Goal: Information Seeking & Learning: Learn about a topic

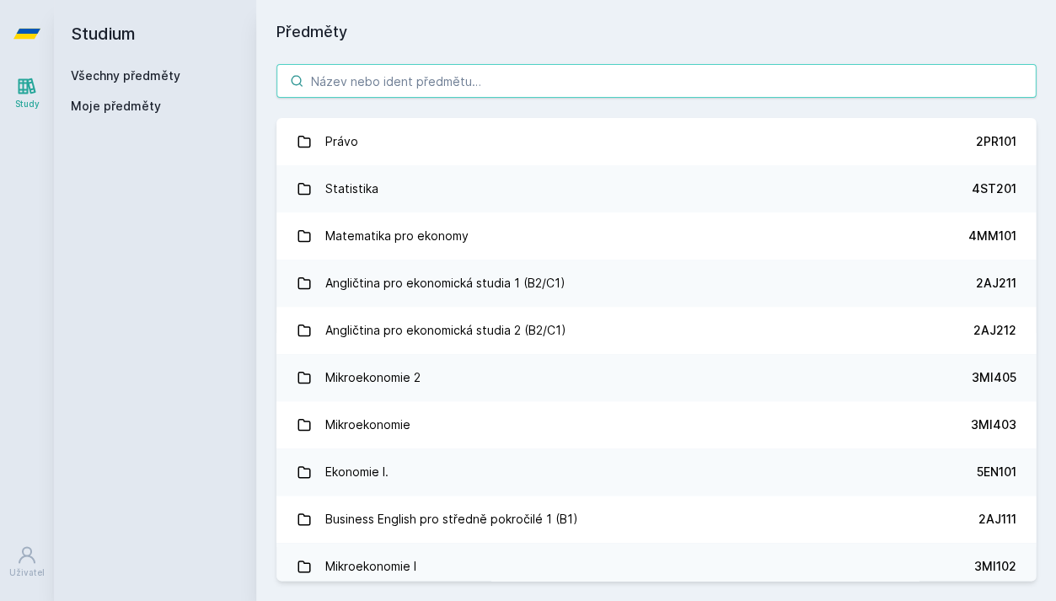
click at [633, 84] on input "search" at bounding box center [655, 81] width 759 height 34
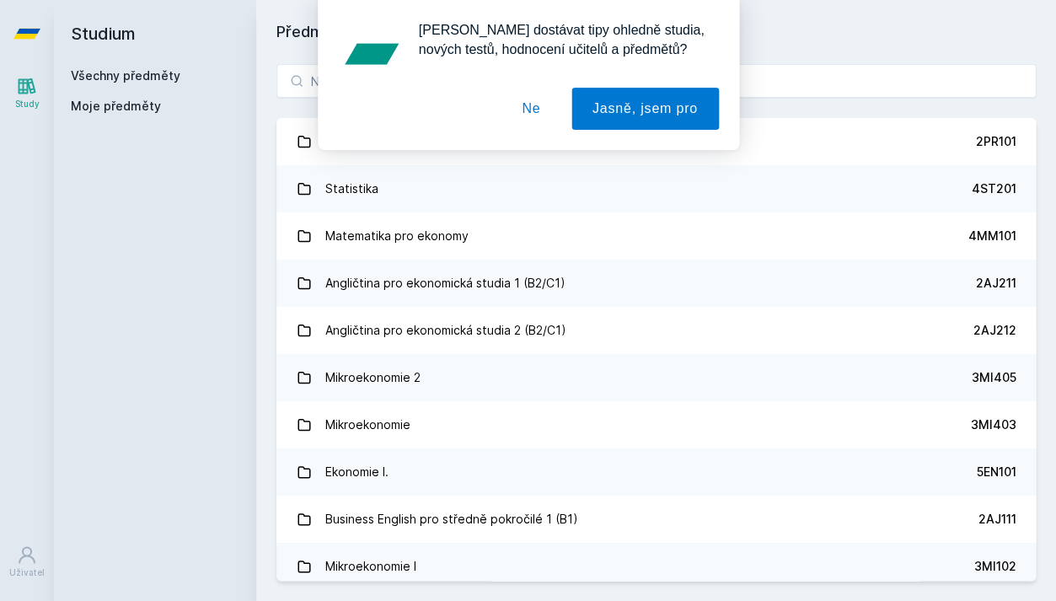
click at [530, 102] on button "Ne" at bounding box center [531, 109] width 61 height 42
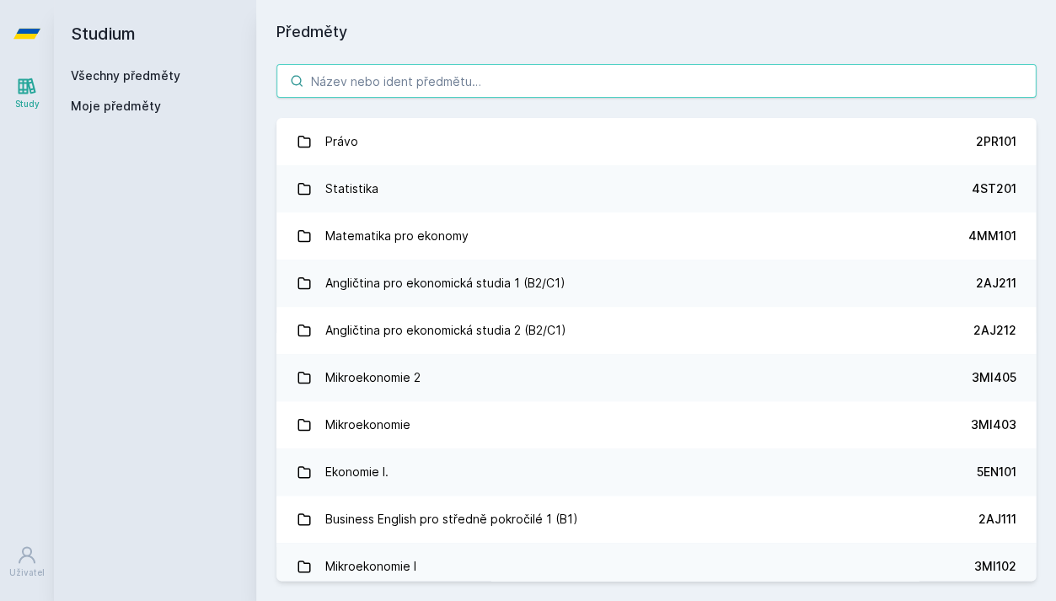
click at [531, 87] on input "search" at bounding box center [655, 81] width 759 height 34
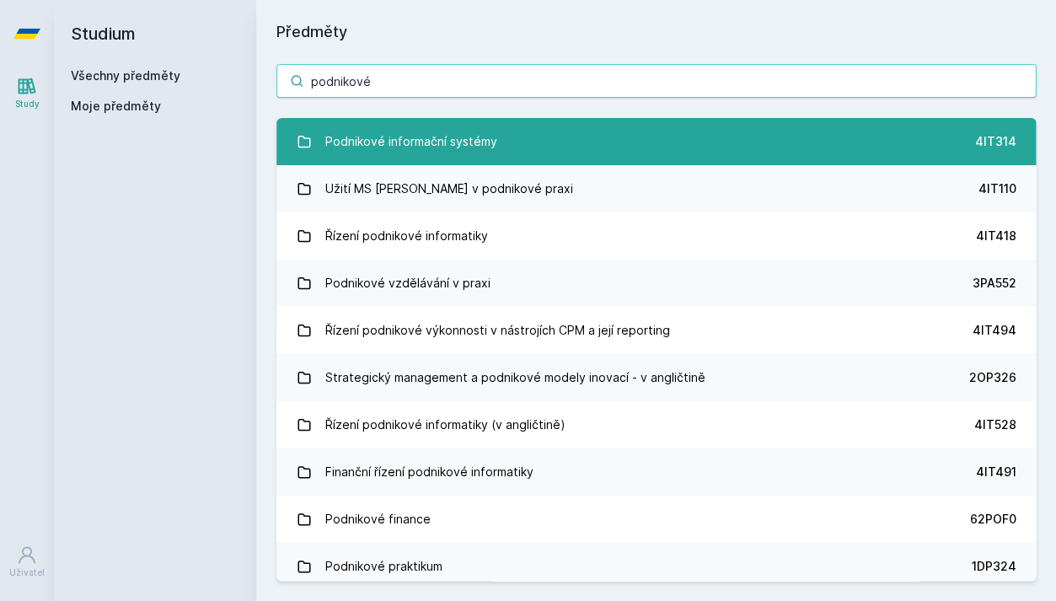
type input "podnikové"
click at [500, 150] on link "Podnikové informační systémy 4IT314" at bounding box center [655, 141] width 759 height 47
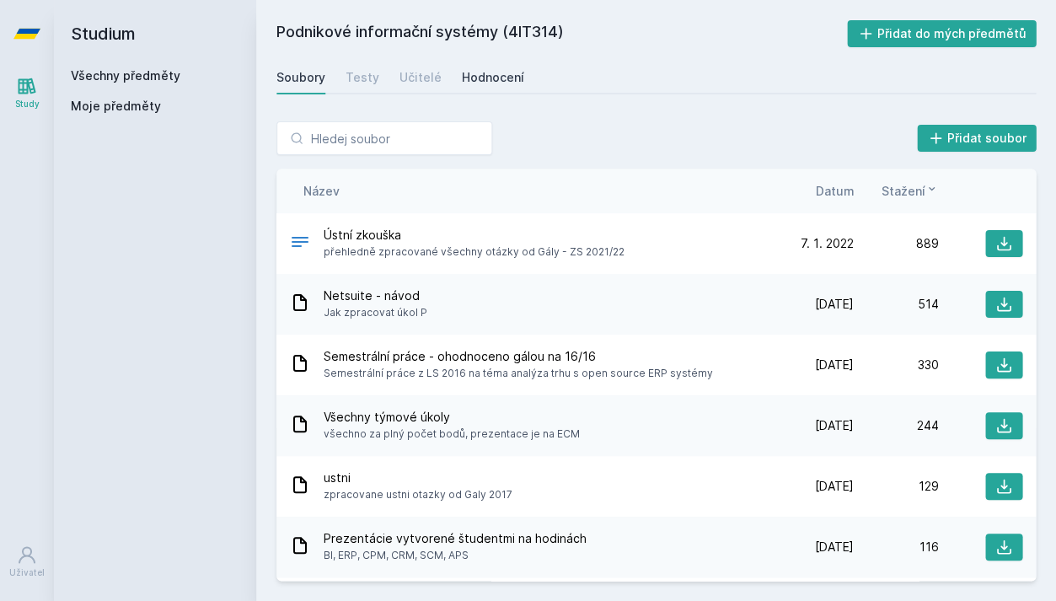
click at [474, 72] on div "Hodnocení" at bounding box center [493, 77] width 62 height 17
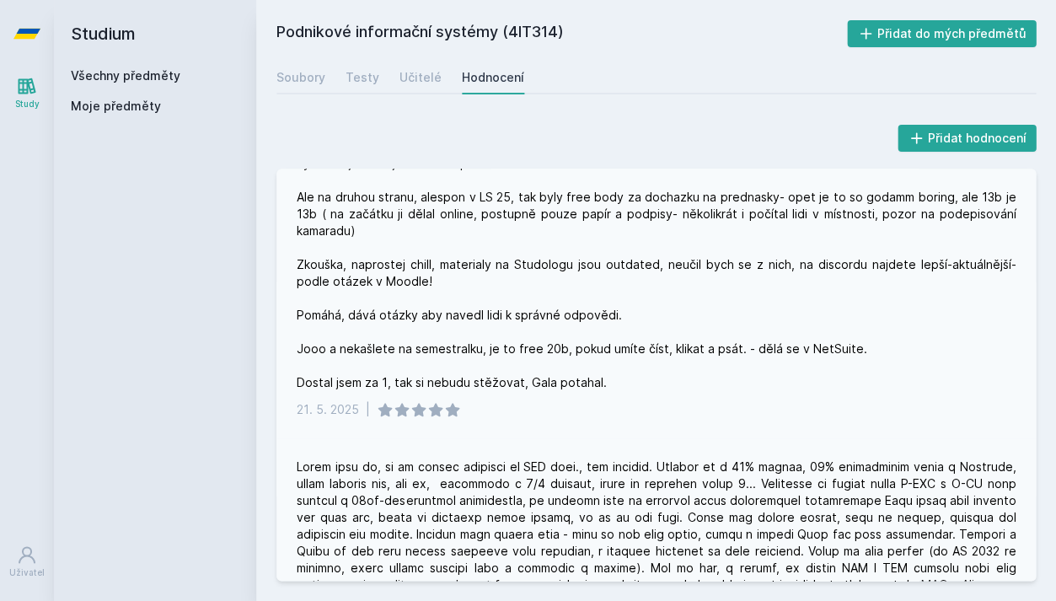
scroll to position [104, 0]
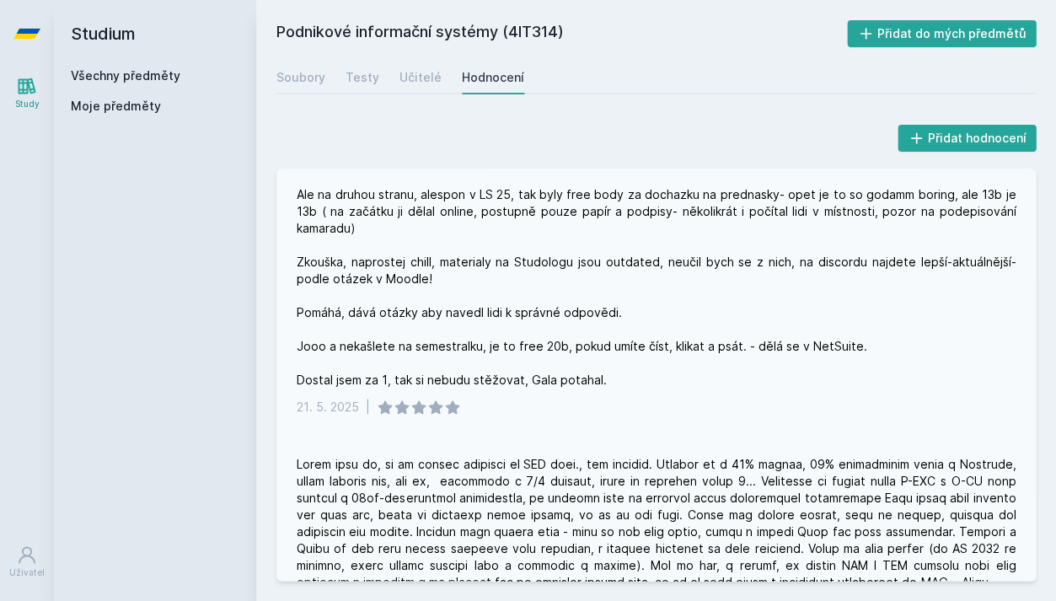
drag, startPoint x: 422, startPoint y: 282, endPoint x: 445, endPoint y: 282, distance: 22.8
click at [432, 282] on div "Tak jako takhle.... předmět je strašněj... pokud nechytnete vibe [PERSON_NAME] …" at bounding box center [656, 236] width 719 height 303
click at [464, 290] on div "Tak jako takhle.... předmět je strašněj... pokud nechytnete vibe [PERSON_NAME] …" at bounding box center [656, 236] width 719 height 303
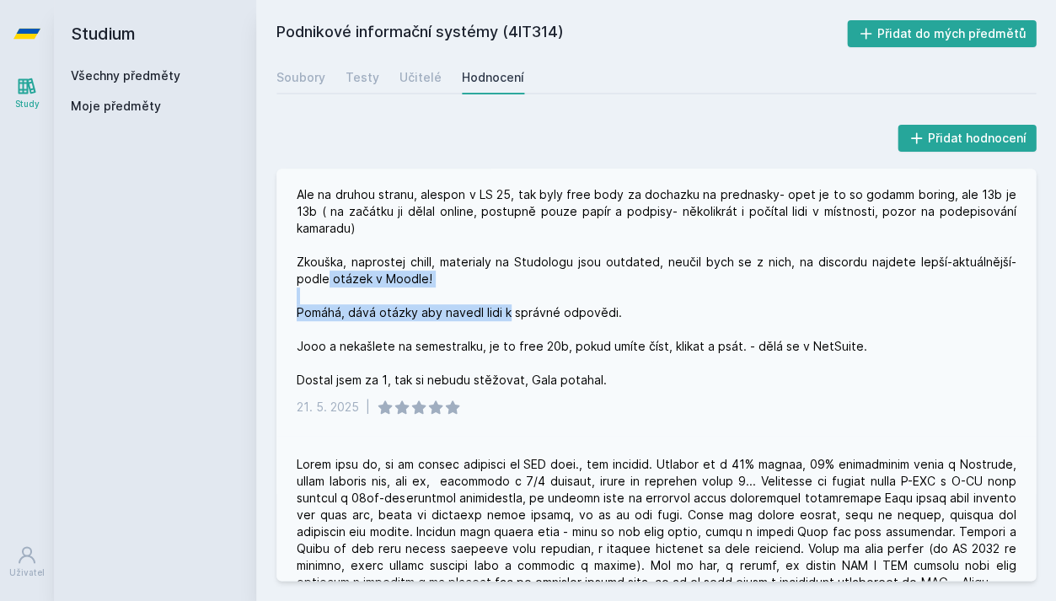
click at [464, 290] on div "Tak jako takhle.... předmět je strašněj... pokud nechytnete vibe [PERSON_NAME] …" at bounding box center [656, 236] width 719 height 303
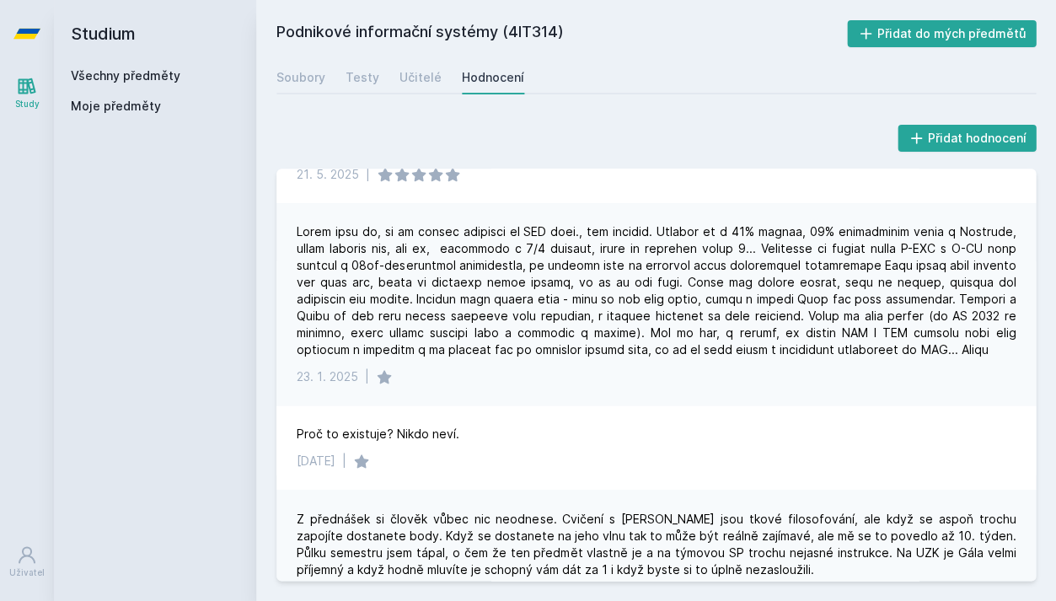
scroll to position [339, 0]
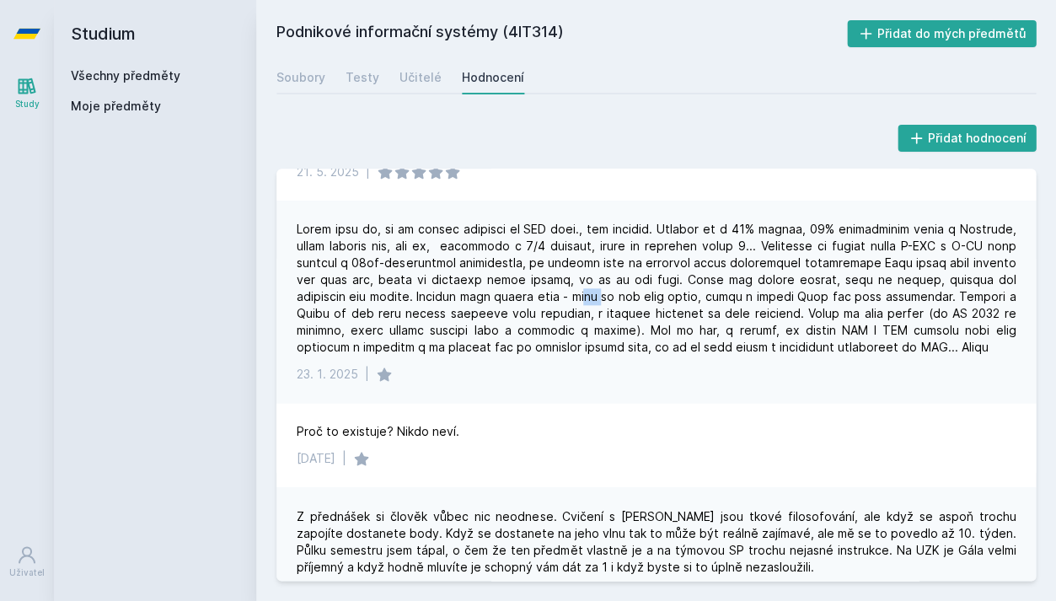
drag, startPoint x: 464, startPoint y: 276, endPoint x: 483, endPoint y: 280, distance: 18.8
click at [483, 280] on div at bounding box center [656, 288] width 719 height 135
click at [481, 281] on div at bounding box center [656, 288] width 719 height 135
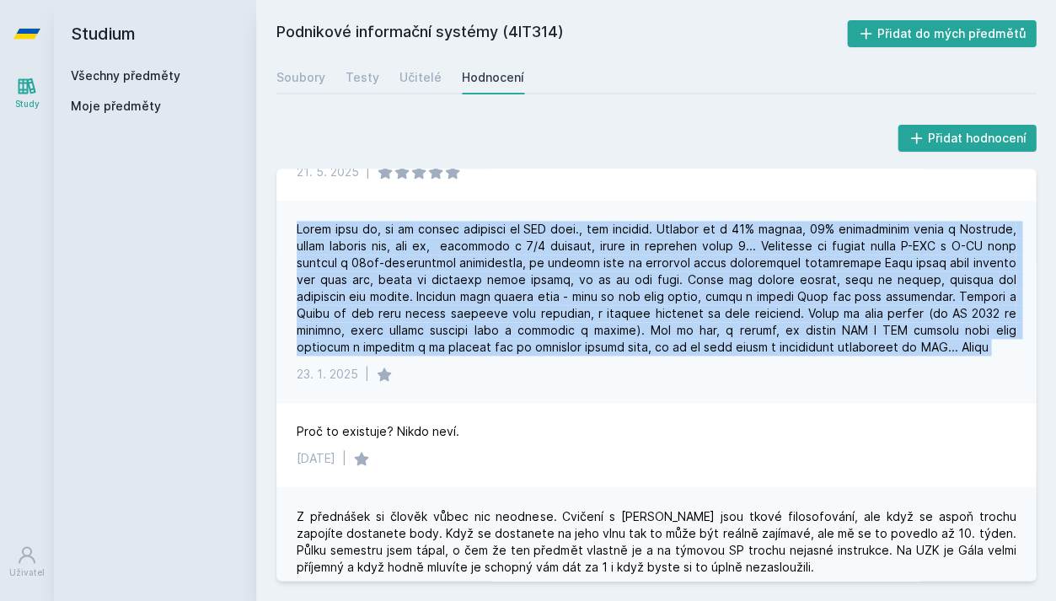
click at [481, 281] on div at bounding box center [656, 288] width 719 height 135
click at [475, 285] on div at bounding box center [656, 288] width 719 height 135
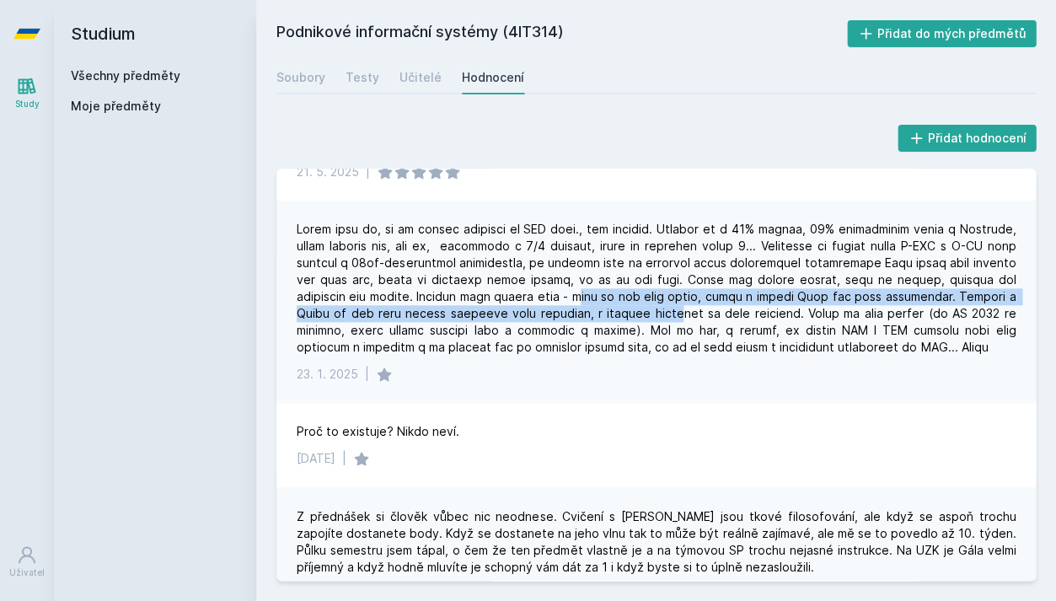
drag, startPoint x: 460, startPoint y: 282, endPoint x: 538, endPoint y: 294, distance: 78.4
click at [538, 294] on div at bounding box center [656, 288] width 719 height 135
click at [539, 294] on div at bounding box center [656, 288] width 719 height 135
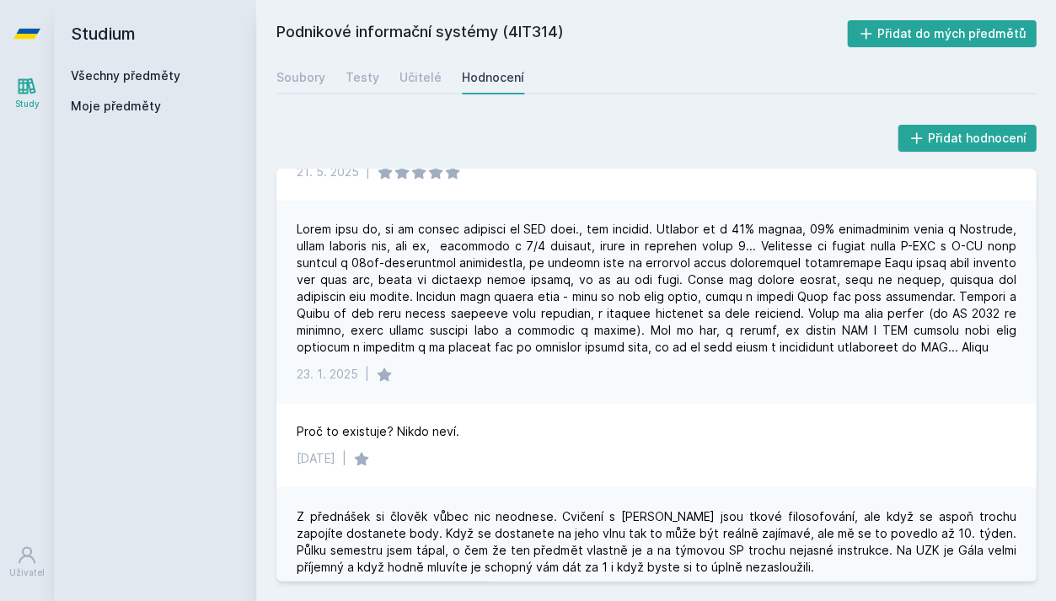
drag, startPoint x: 536, startPoint y: 298, endPoint x: 588, endPoint y: 298, distance: 52.3
click at [551, 298] on div at bounding box center [656, 288] width 719 height 135
click at [569, 298] on div at bounding box center [656, 288] width 719 height 135
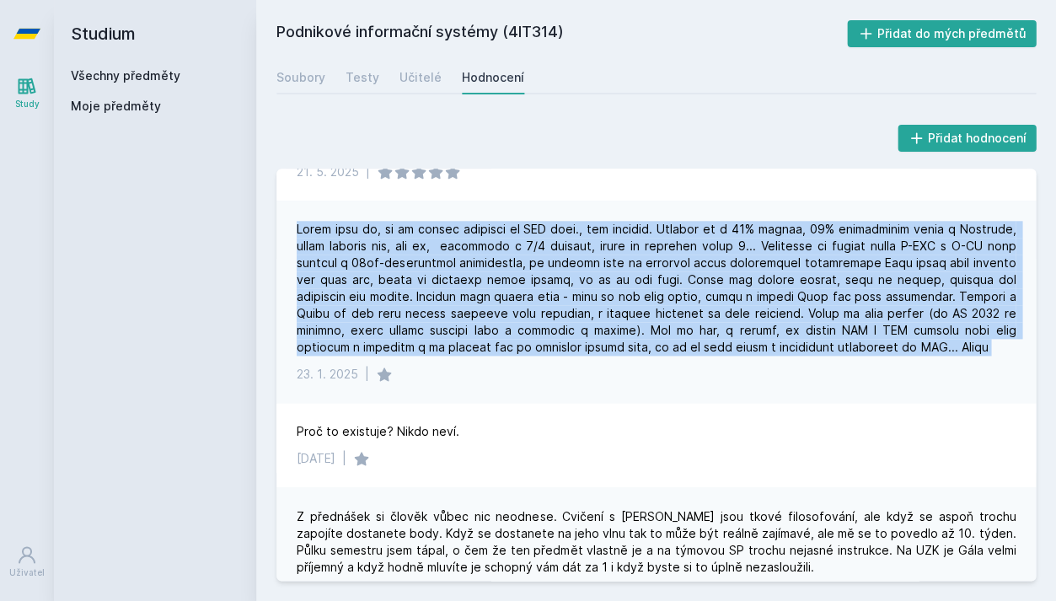
click at [569, 298] on div at bounding box center [656, 288] width 719 height 135
click at [559, 298] on div at bounding box center [656, 288] width 719 height 135
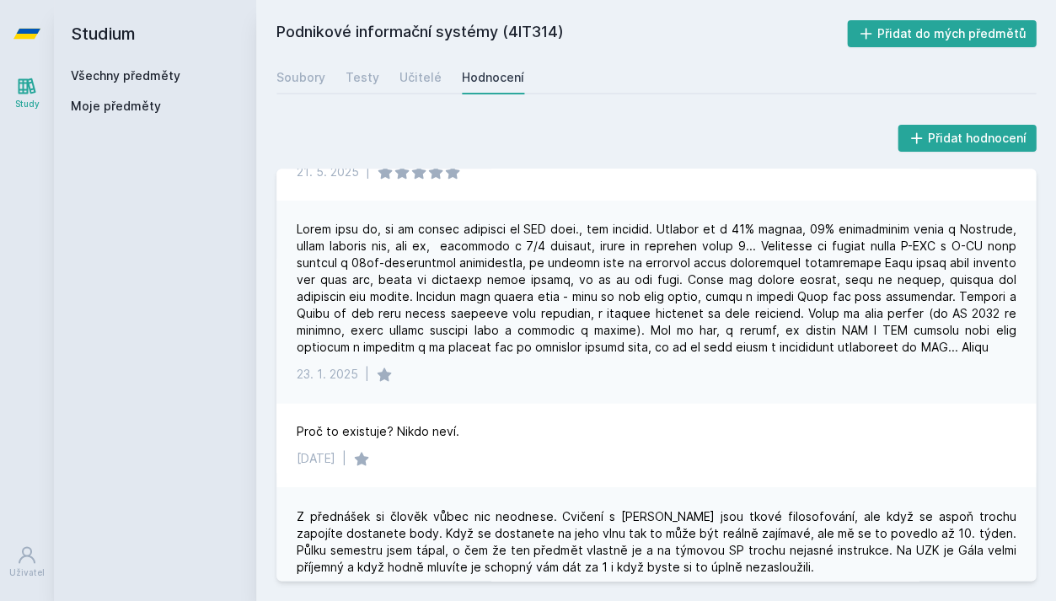
click at [534, 308] on div at bounding box center [656, 288] width 719 height 135
drag, startPoint x: 539, startPoint y: 308, endPoint x: 623, endPoint y: 310, distance: 83.5
click at [627, 310] on div at bounding box center [656, 288] width 719 height 135
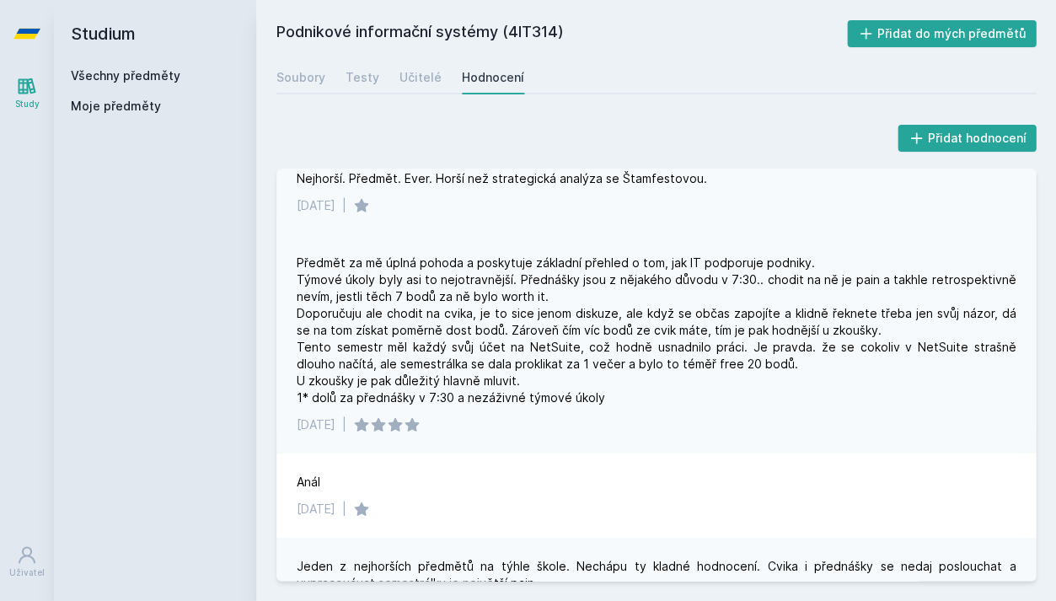
scroll to position [814, 0]
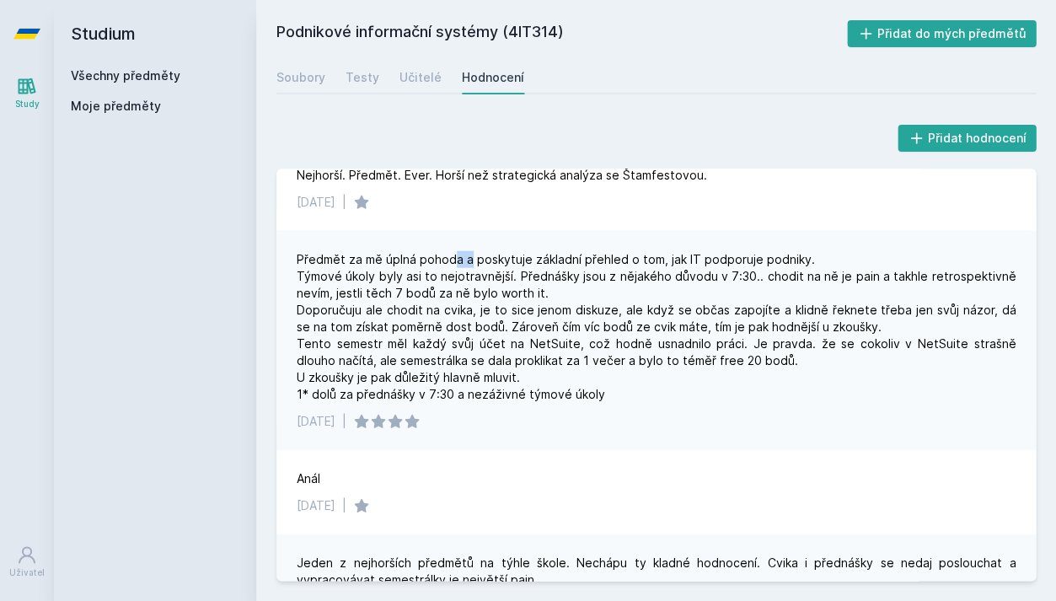
drag, startPoint x: 453, startPoint y: 248, endPoint x: 471, endPoint y: 245, distance: 17.9
click at [471, 251] on div "Předmět za mě úplná pohoda a poskytuje základní přehled o tom, jak IT podporuje…" at bounding box center [656, 327] width 719 height 152
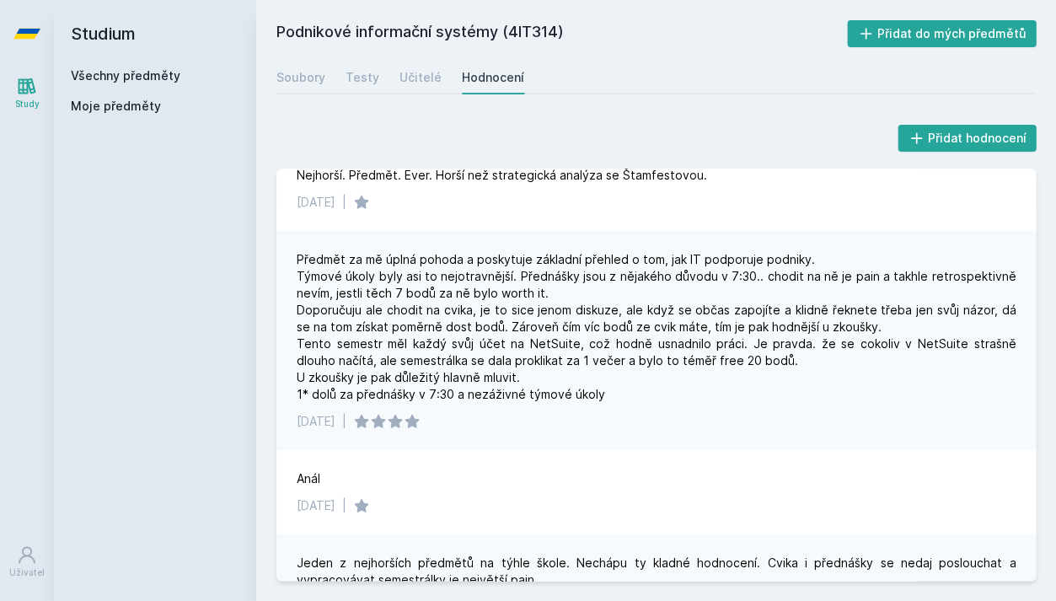
click at [471, 251] on div "Předmět za mě úplná pohoda a poskytuje základní přehled o tom, jak IT podporuje…" at bounding box center [656, 327] width 719 height 152
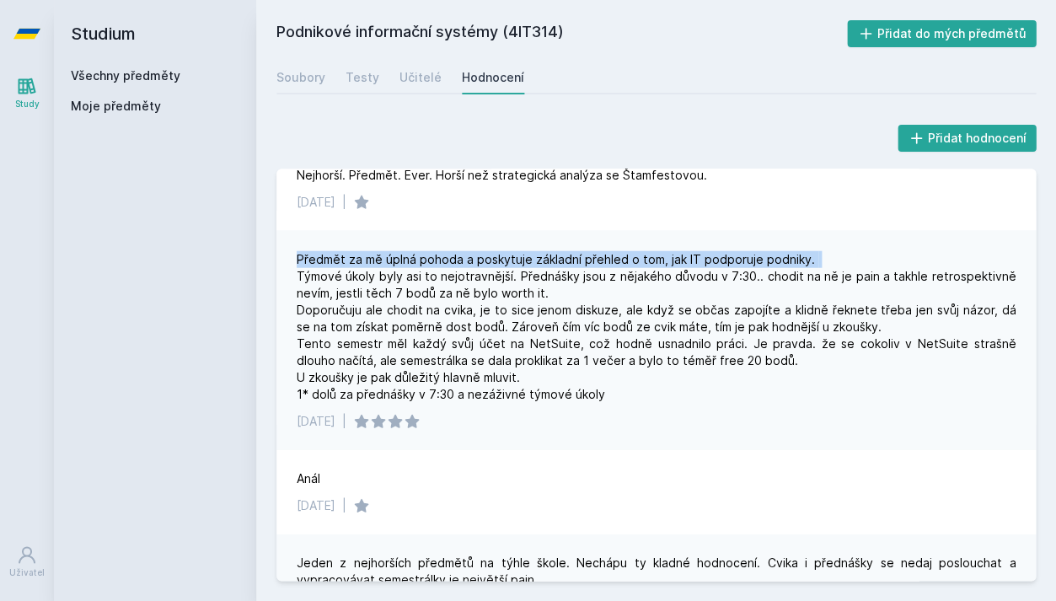
click at [471, 251] on div "Předmět za mě úplná pohoda a poskytuje základní přehled o tom, jak IT podporuje…" at bounding box center [656, 327] width 719 height 152
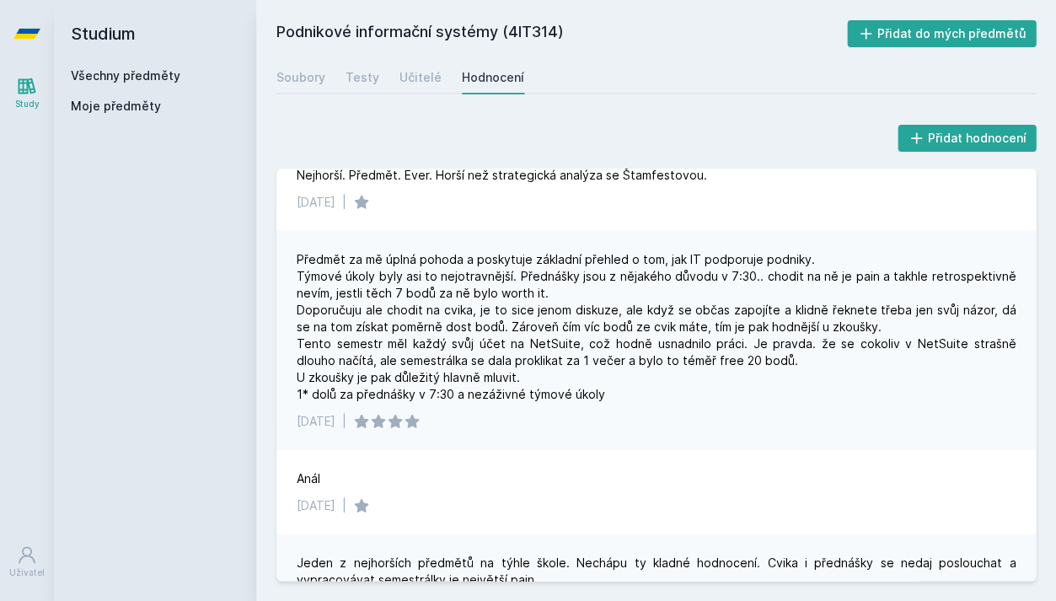
click at [467, 251] on div "Předmět za mě úplná pohoda a poskytuje základní přehled o tom, jak IT podporuje…" at bounding box center [656, 327] width 719 height 152
drag, startPoint x: 356, startPoint y: 244, endPoint x: 453, endPoint y: 247, distance: 97.8
click at [453, 251] on div "Předmět za mě úplná pohoda a poskytuje základní přehled o tom, jak IT podporuje…" at bounding box center [656, 327] width 719 height 152
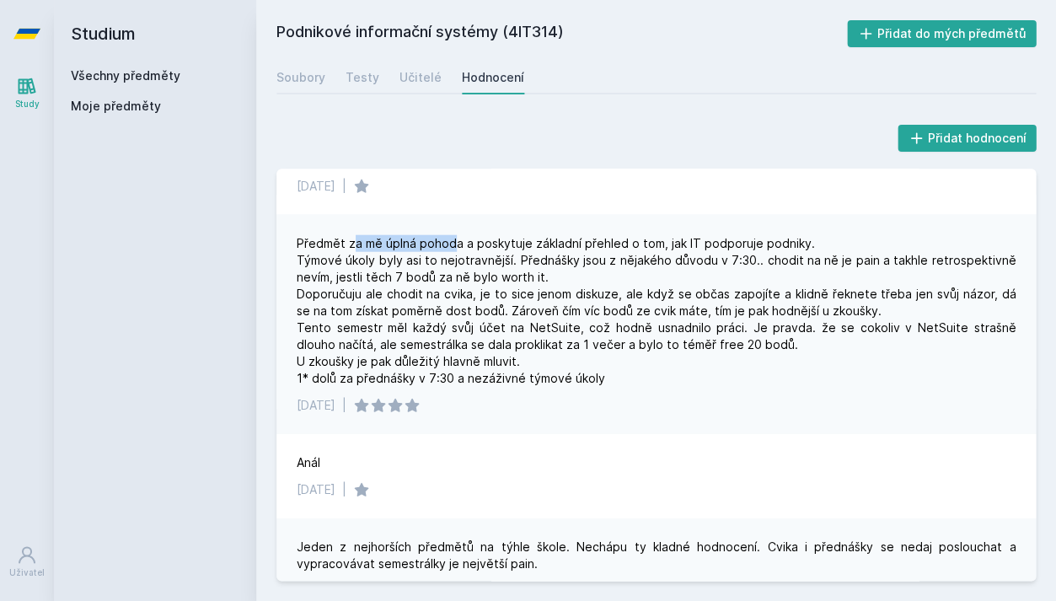
scroll to position [835, 0]
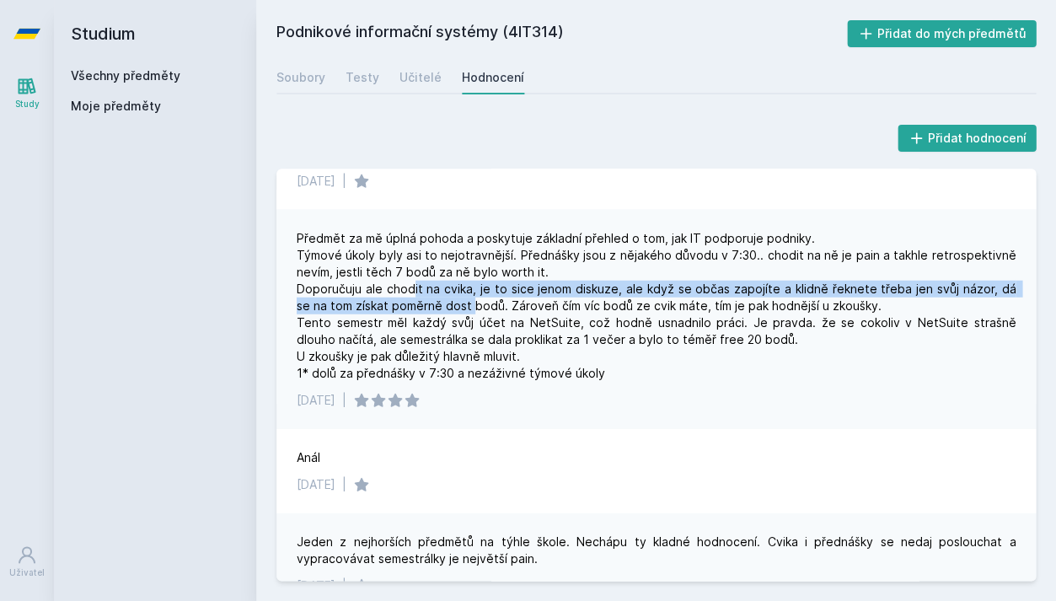
drag, startPoint x: 414, startPoint y: 275, endPoint x: 455, endPoint y: 287, distance: 43.2
click at [455, 287] on div "Předmět za mě úplná pohoda a poskytuje základní přehled o tom, jak IT podporuje…" at bounding box center [656, 306] width 719 height 152
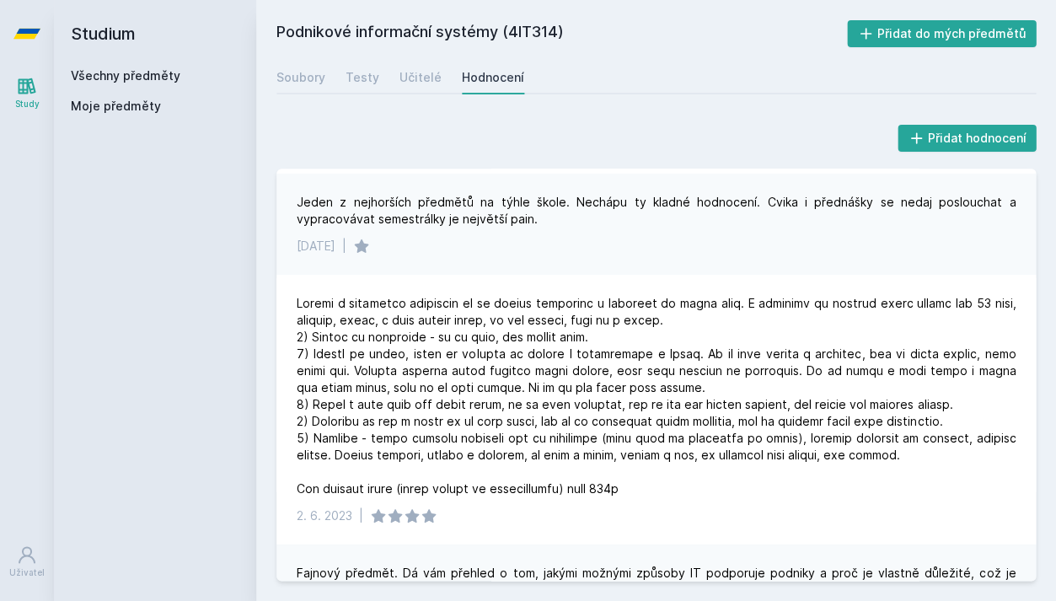
scroll to position [1180, 0]
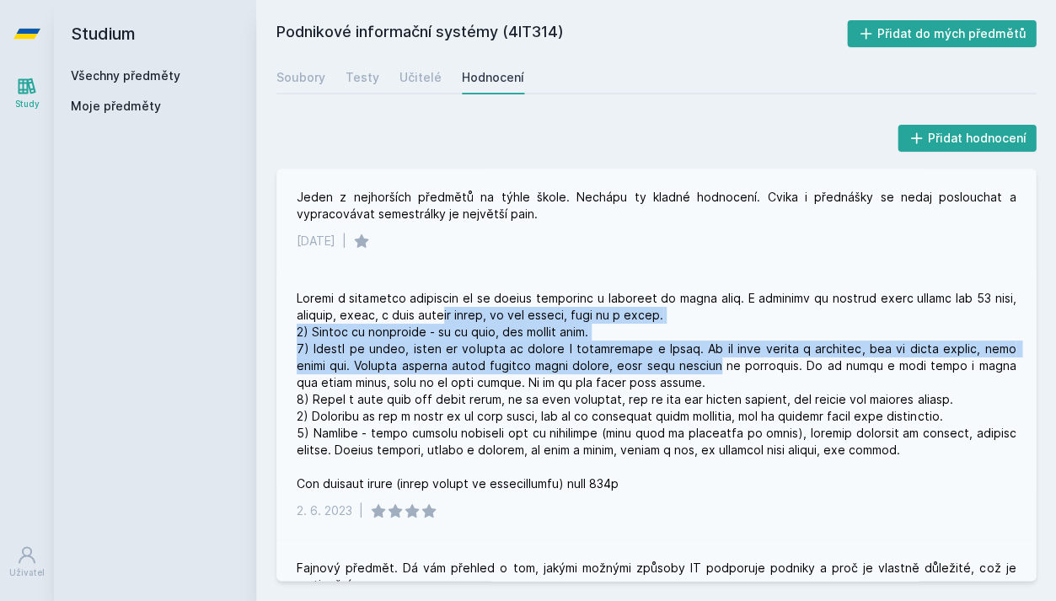
drag, startPoint x: 455, startPoint y: 303, endPoint x: 725, endPoint y: 358, distance: 275.2
click at [725, 358] on div at bounding box center [656, 391] width 719 height 202
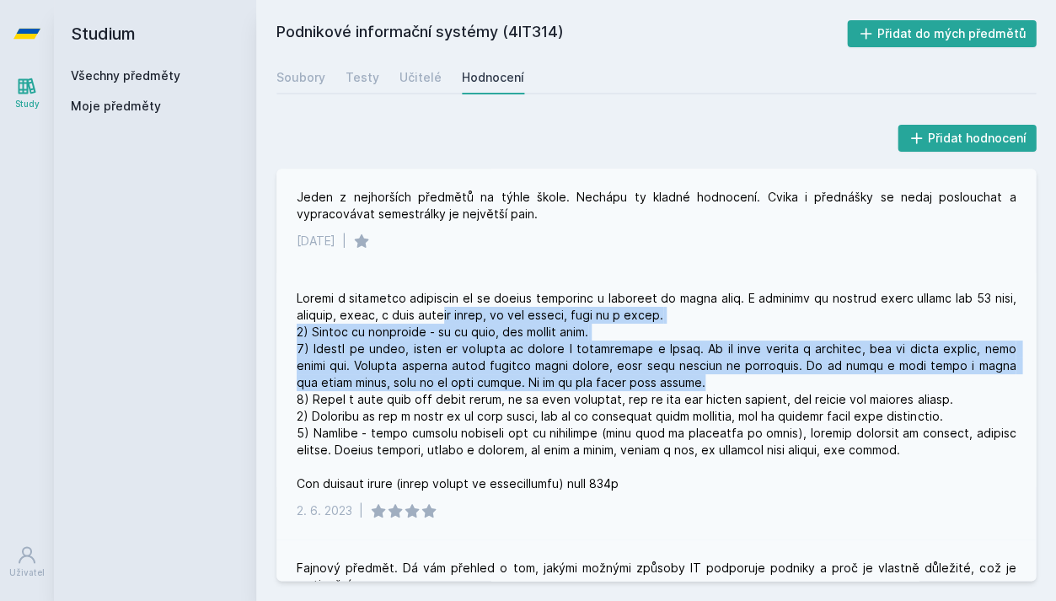
click at [712, 349] on div at bounding box center [656, 391] width 719 height 202
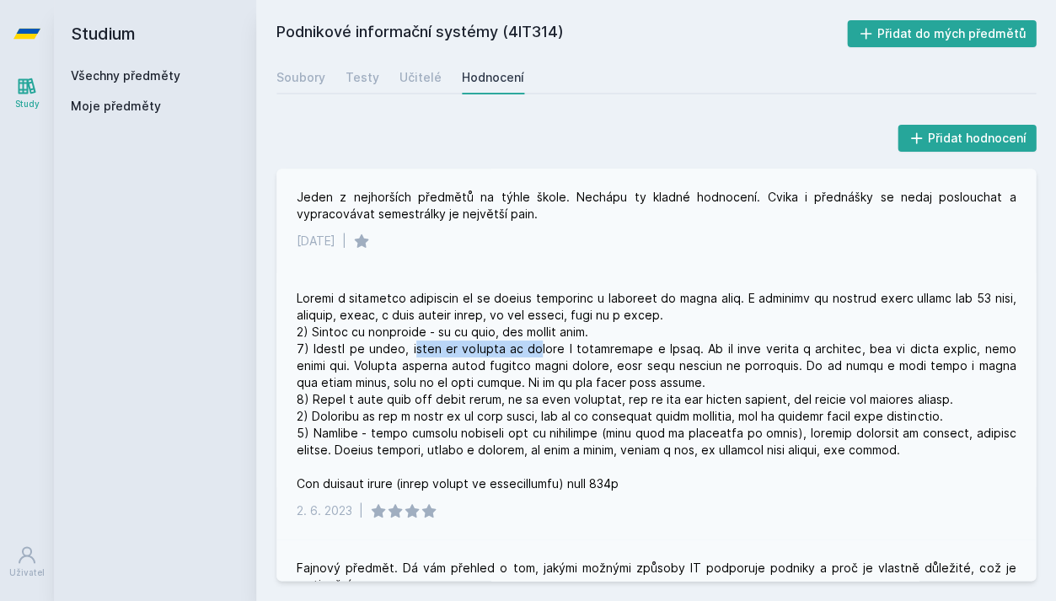
drag, startPoint x: 422, startPoint y: 330, endPoint x: 535, endPoint y: 324, distance: 113.1
click at [535, 324] on div at bounding box center [656, 391] width 719 height 202
click at [533, 327] on div at bounding box center [656, 391] width 719 height 202
drag, startPoint x: 483, startPoint y: 355, endPoint x: 588, endPoint y: 355, distance: 105.4
click at [588, 355] on div at bounding box center [656, 391] width 719 height 202
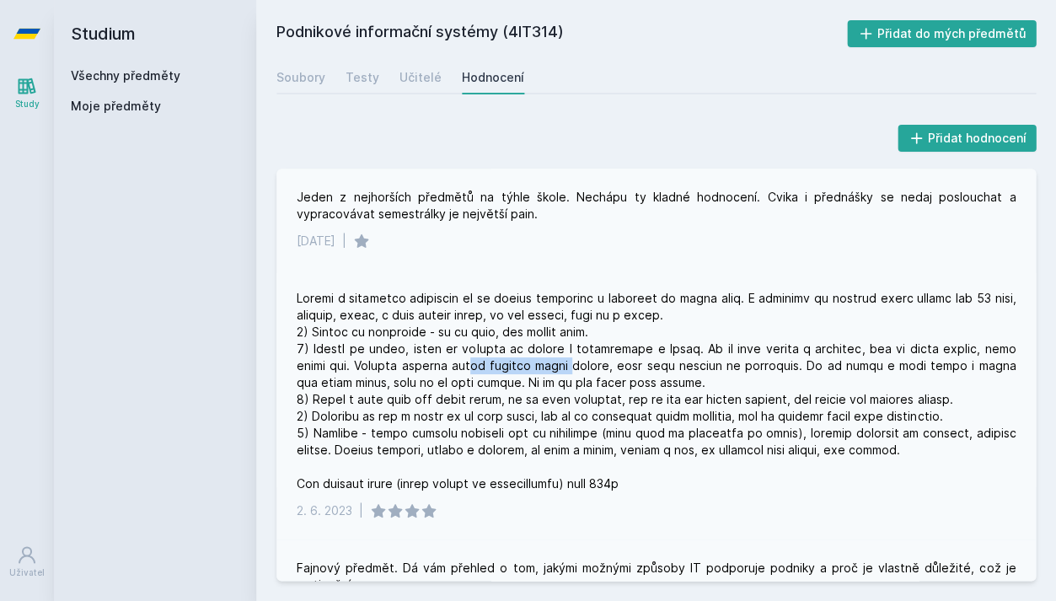
click at [588, 355] on div at bounding box center [656, 391] width 719 height 202
drag, startPoint x: 588, startPoint y: 355, endPoint x: 736, endPoint y: 343, distance: 148.0
click at [736, 343] on div at bounding box center [656, 391] width 719 height 202
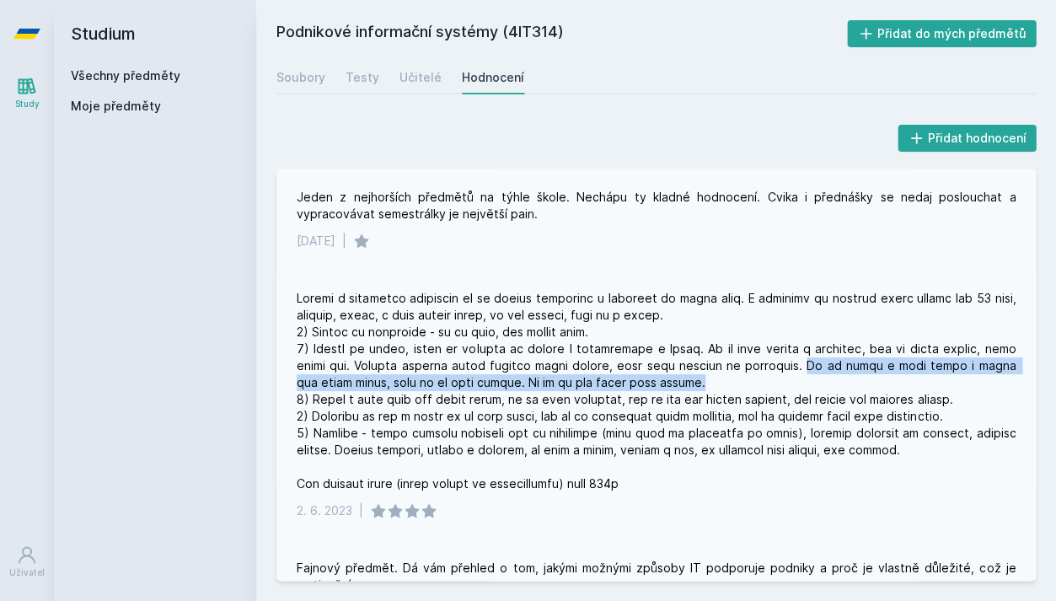
drag, startPoint x: 809, startPoint y: 345, endPoint x: 802, endPoint y: 359, distance: 15.8
click at [802, 359] on div at bounding box center [656, 391] width 719 height 202
drag, startPoint x: 802, startPoint y: 359, endPoint x: 798, endPoint y: 343, distance: 16.6
click at [798, 343] on div at bounding box center [656, 391] width 719 height 202
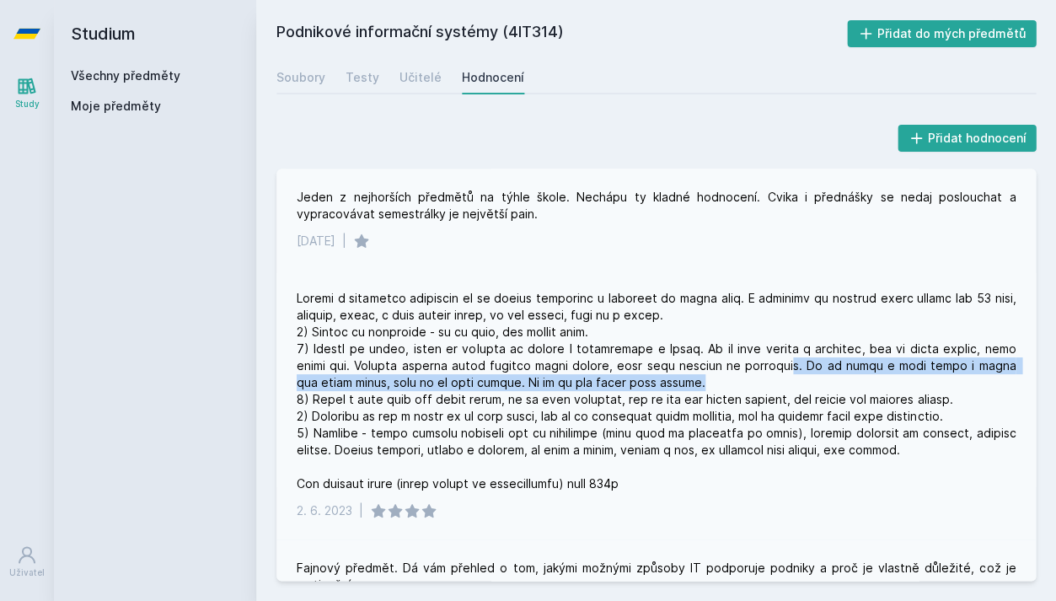
click at [798, 343] on div at bounding box center [656, 391] width 719 height 202
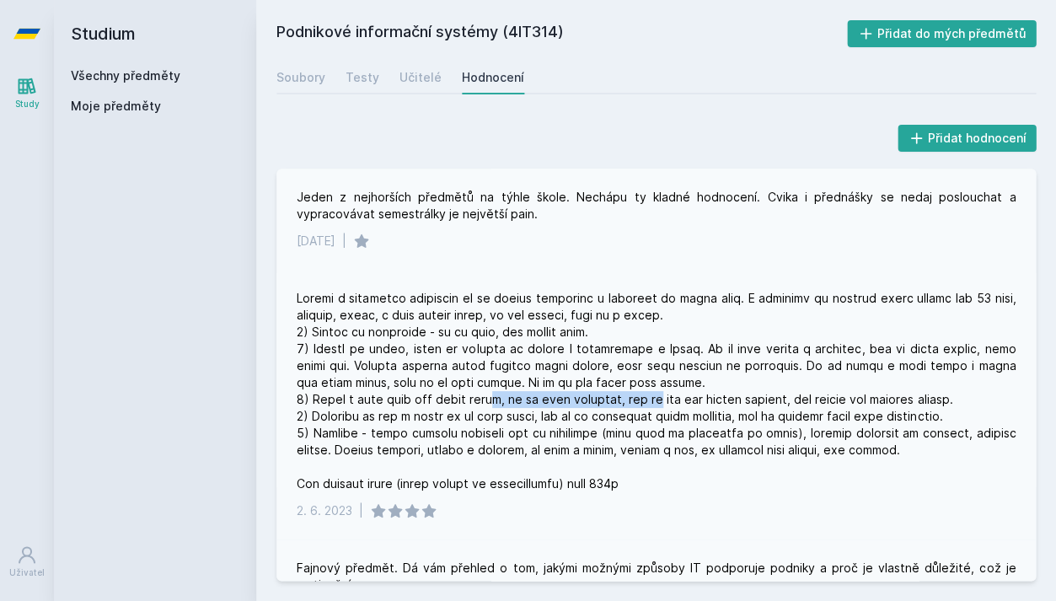
drag, startPoint x: 493, startPoint y: 383, endPoint x: 657, endPoint y: 376, distance: 163.7
click at [657, 376] on div at bounding box center [656, 391] width 719 height 202
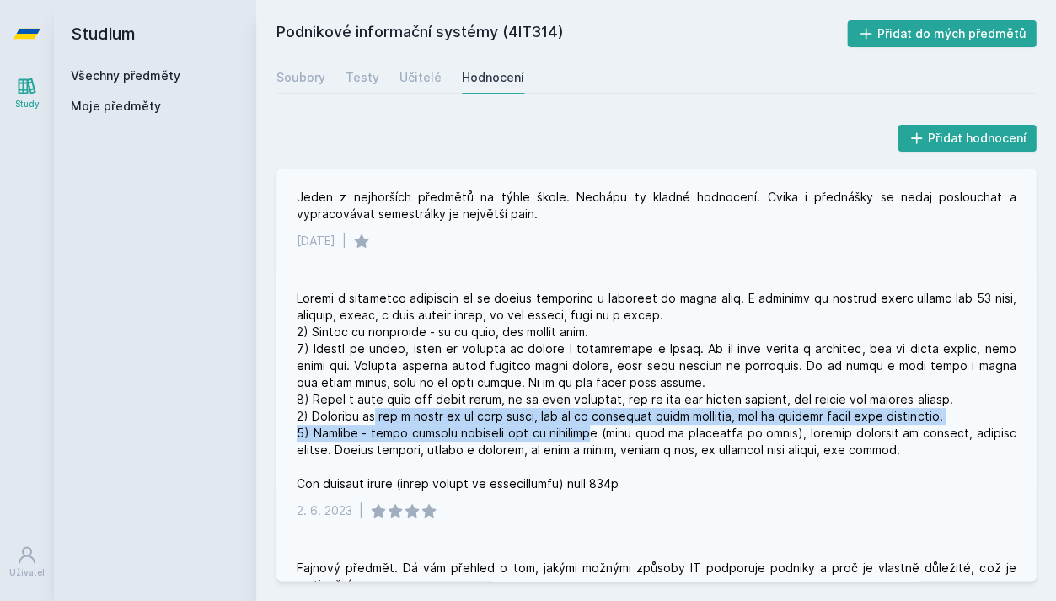
drag, startPoint x: 370, startPoint y: 404, endPoint x: 591, endPoint y: 408, distance: 220.9
click at [591, 408] on div at bounding box center [656, 391] width 719 height 202
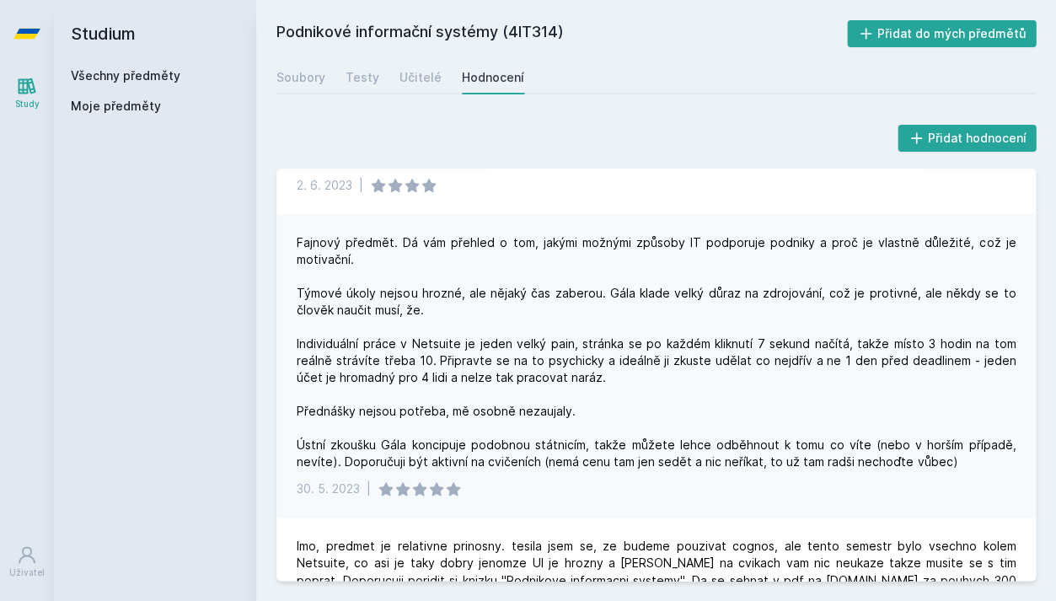
scroll to position [1509, 0]
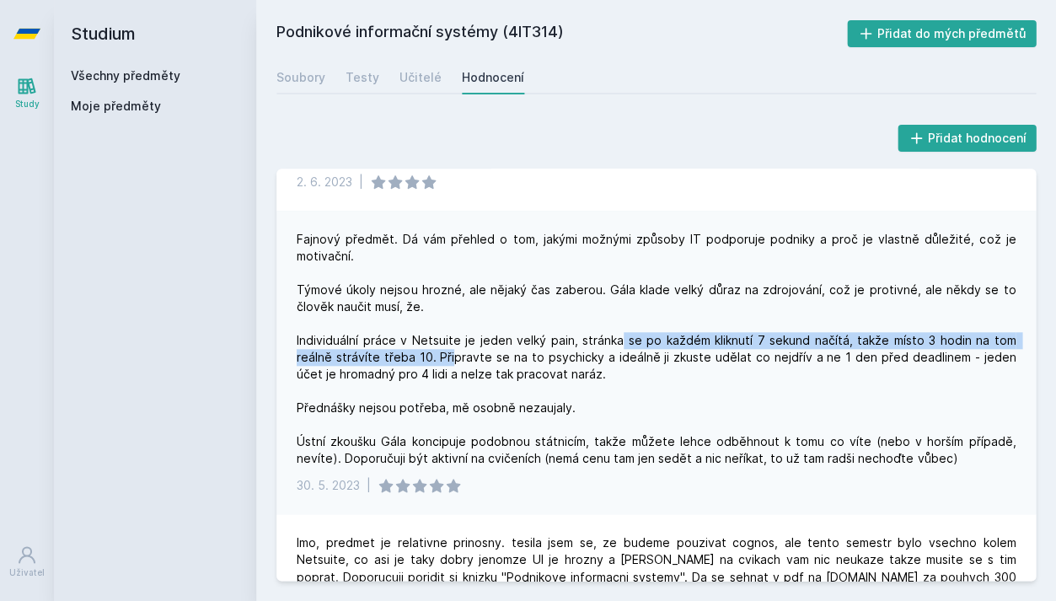
drag, startPoint x: 449, startPoint y: 338, endPoint x: 621, endPoint y: 330, distance: 172.1
click at [621, 330] on div "Fajnový předmět. Dá vám přehled o tom, jakými možnými způsoby IT podporuje podn…" at bounding box center [656, 349] width 719 height 236
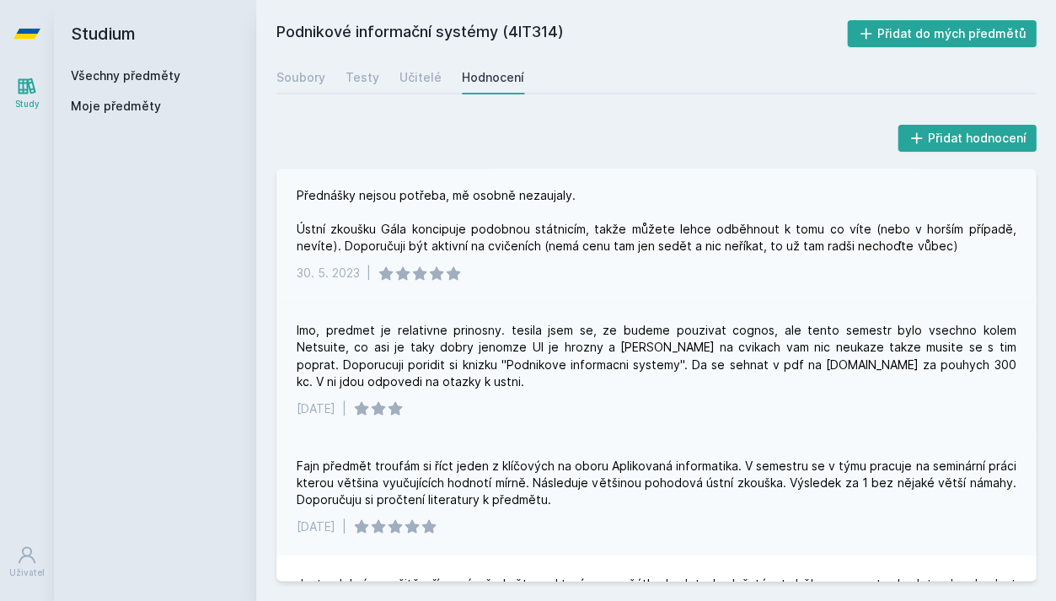
scroll to position [1725, 0]
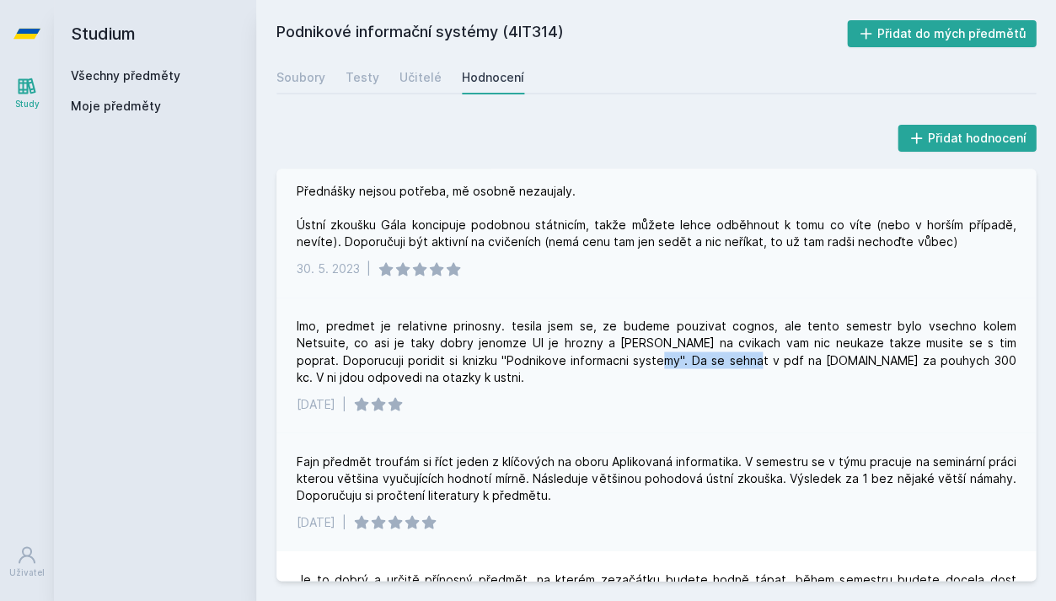
drag, startPoint x: 544, startPoint y: 342, endPoint x: 637, endPoint y: 340, distance: 92.8
click at [637, 340] on div "Imo, predmet je relativne prinosny. tesila jsem se, ze budeme pouzivat cognos, …" at bounding box center [656, 351] width 719 height 67
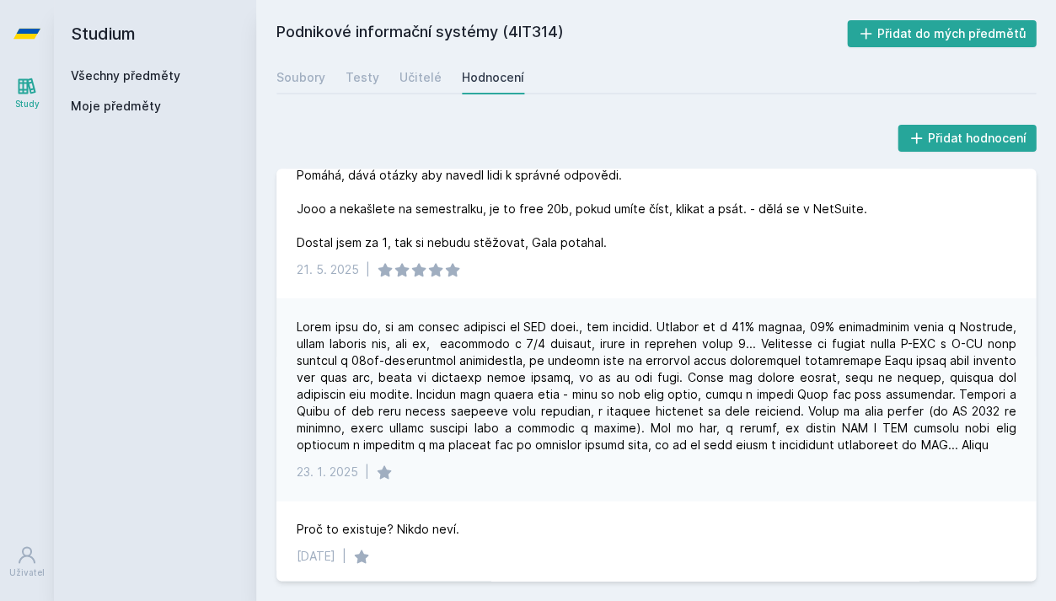
scroll to position [209, 0]
